Goal: Entertainment & Leisure: Consume media (video, audio)

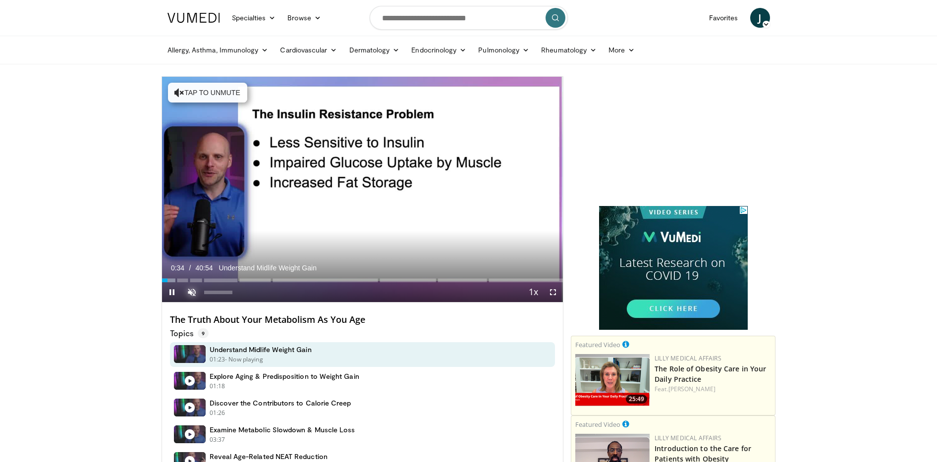
click at [192, 288] on span "Video Player" at bounding box center [192, 292] width 20 height 20
click at [549, 291] on span "Video Player" at bounding box center [553, 292] width 20 height 20
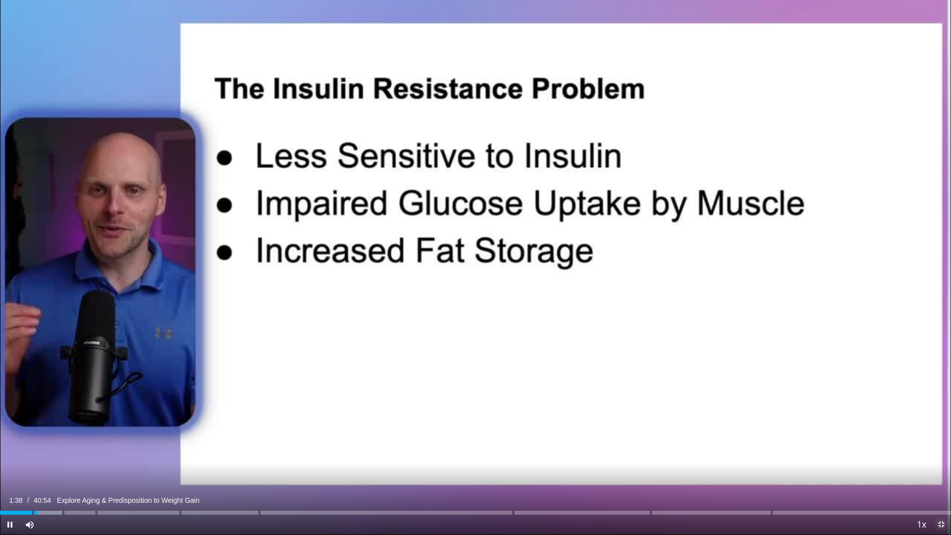
click at [936, 462] on span "Video Player" at bounding box center [941, 525] width 20 height 20
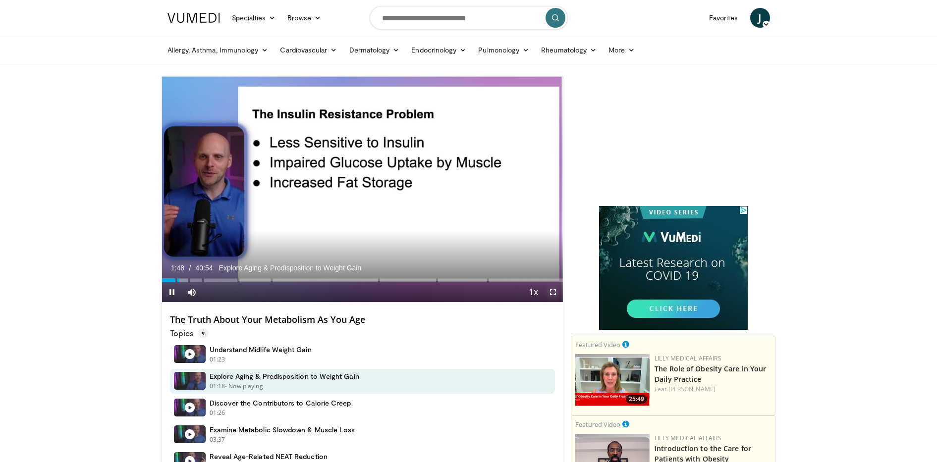
drag, startPoint x: 553, startPoint y: 288, endPoint x: 555, endPoint y: 334, distance: 46.1
click at [553, 288] on span "Video Player" at bounding box center [553, 292] width 20 height 20
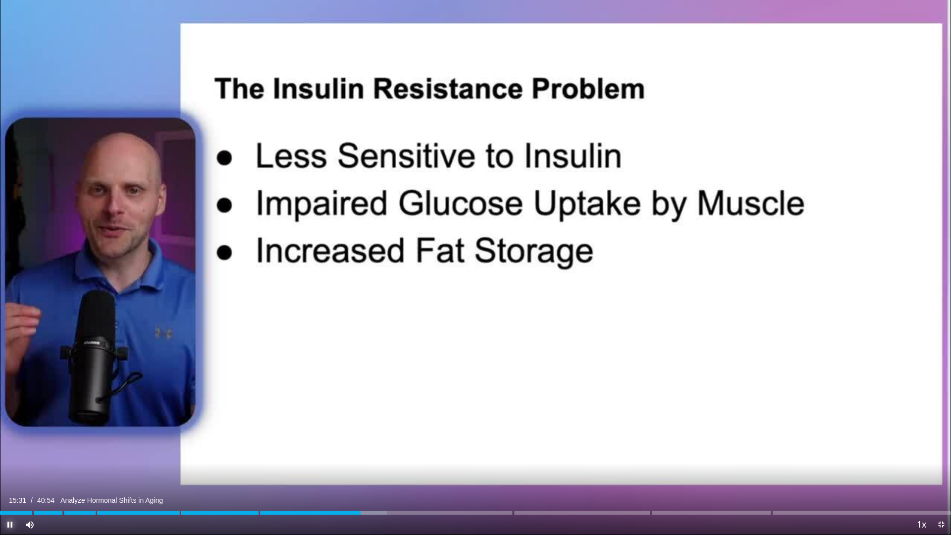
click at [8, 462] on span "Video Player" at bounding box center [10, 525] width 20 height 20
click at [936, 462] on span "Video Player" at bounding box center [941, 525] width 20 height 20
